Goal: Find specific page/section: Find specific page/section

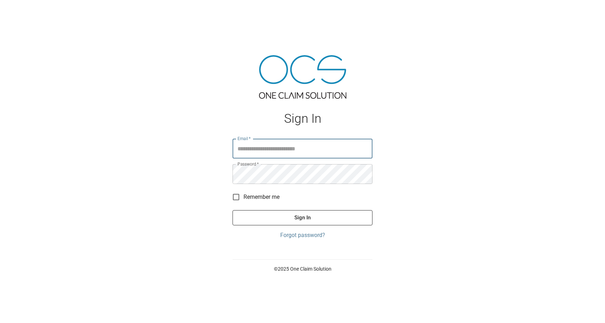
type input "**********"
click at [303, 217] on button "Sign In" at bounding box center [303, 217] width 140 height 15
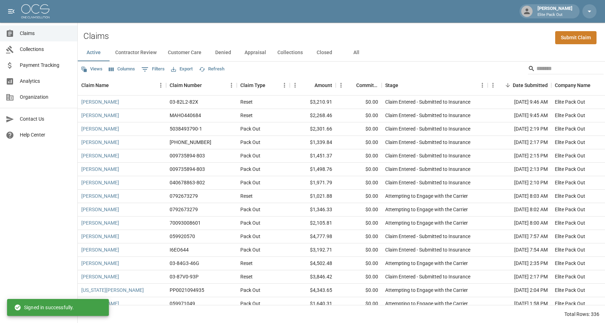
click at [35, 56] on link "Collections" at bounding box center [38, 49] width 77 height 16
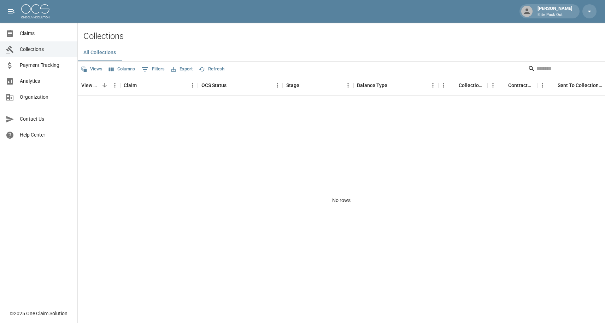
click at [31, 77] on link "Analytics" at bounding box center [38, 81] width 77 height 16
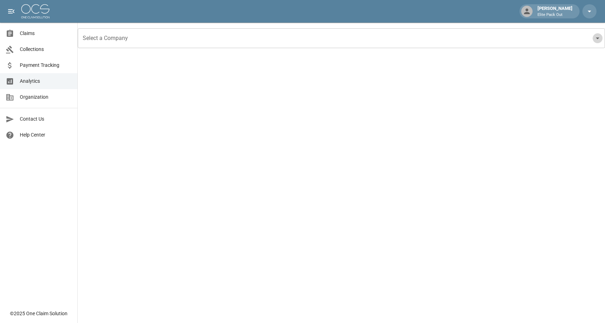
click at [596, 40] on icon "Open" at bounding box center [598, 38] width 8 height 8
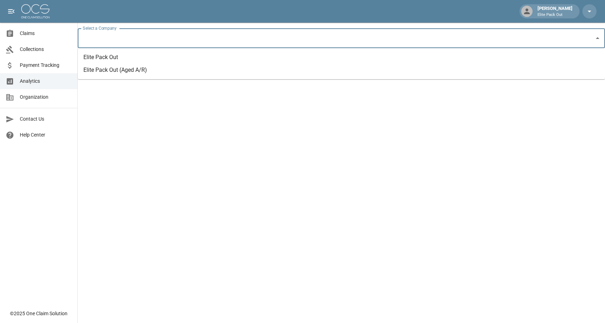
click at [552, 56] on li "Elite Pack Out" at bounding box center [341, 57] width 527 height 13
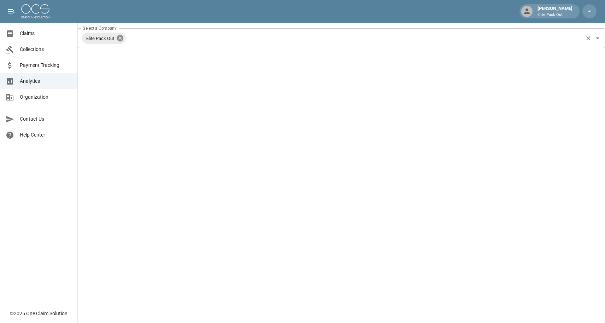
click at [123, 41] on icon at bounding box center [120, 38] width 6 height 6
click at [123, 37] on input "Select a Company" at bounding box center [336, 37] width 510 height 13
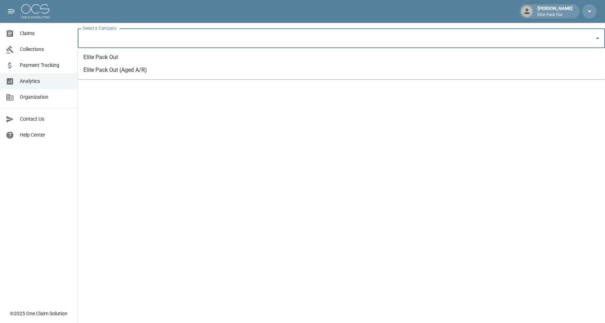
click at [119, 68] on li "Elite Pack Out (Aged A/R)" at bounding box center [341, 70] width 527 height 13
